Goal: Obtain resource: Download file/media

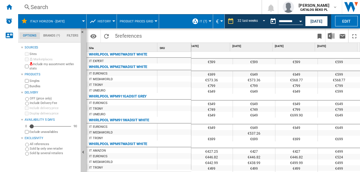
scroll to position [1, 1234]
click at [83, 20] on md-menu "Italy Horizon - [DATE]" at bounding box center [52, 21] width 68 height 14
click at [81, 22] on span at bounding box center [77, 21] width 11 height 14
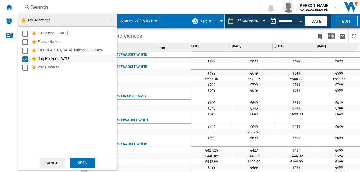
click at [25, 58] on div "Select" at bounding box center [25, 59] width 6 height 6
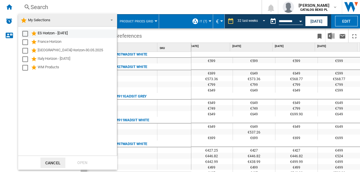
click at [27, 33] on div "Select" at bounding box center [25, 34] width 6 height 6
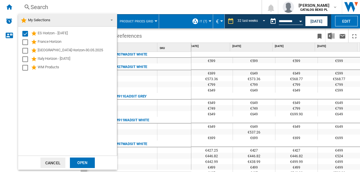
click at [82, 162] on div "Open" at bounding box center [82, 162] width 25 height 10
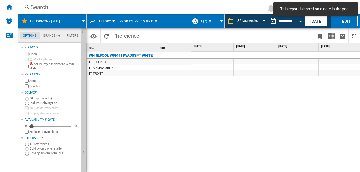
click at [207, 20] on button "IT (7)" at bounding box center [204, 21] width 10 height 14
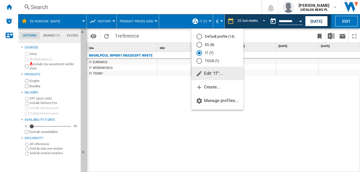
click at [200, 45] on div "ES (8)" at bounding box center [199, 45] width 6 height 6
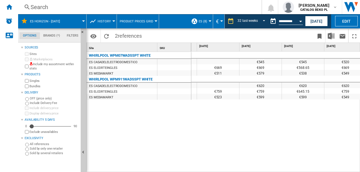
scroll to position [0, 825]
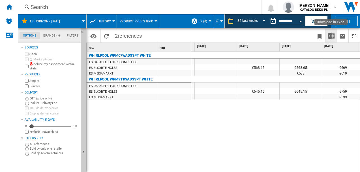
click at [330, 37] on img "Download in Excel" at bounding box center [331, 36] width 7 height 7
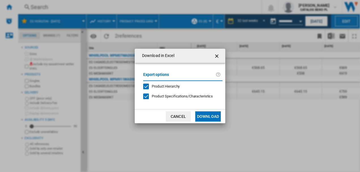
click at [206, 116] on button "Download" at bounding box center [207, 116] width 25 height 10
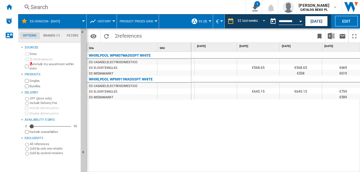
click at [169, 125] on div "WHIRLPOOL WPM07WADSSPT WHITE ES CASADELELECTRODOMESTICO ES ELCORTEINGLES ES MED…" at bounding box center [139, 111] width 105 height 118
click at [79, 20] on span at bounding box center [76, 21] width 16 height 14
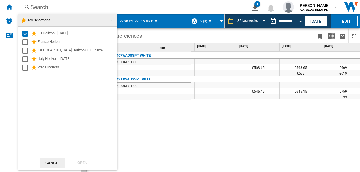
click at [150, 103] on md-backdrop at bounding box center [180, 86] width 360 height 172
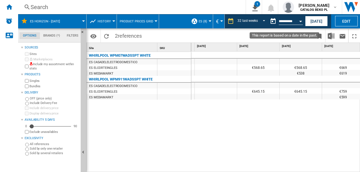
click at [299, 21] on button "Open calendar" at bounding box center [300, 20] width 10 height 10
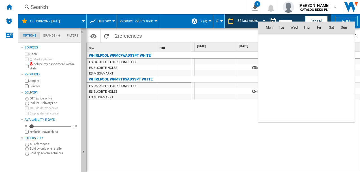
scroll to position [2698, 0]
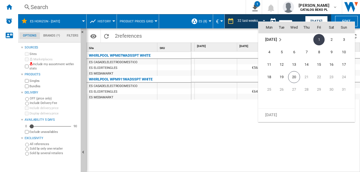
click at [204, 119] on div at bounding box center [180, 86] width 360 height 172
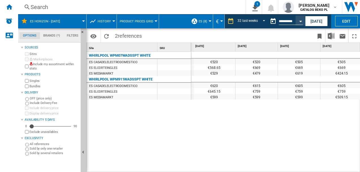
scroll to position [0, 1231]
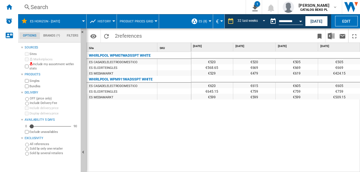
drag, startPoint x: 334, startPoint y: 62, endPoint x: 335, endPoint y: 95, distance: 33.4
